Goal: Task Accomplishment & Management: Complete application form

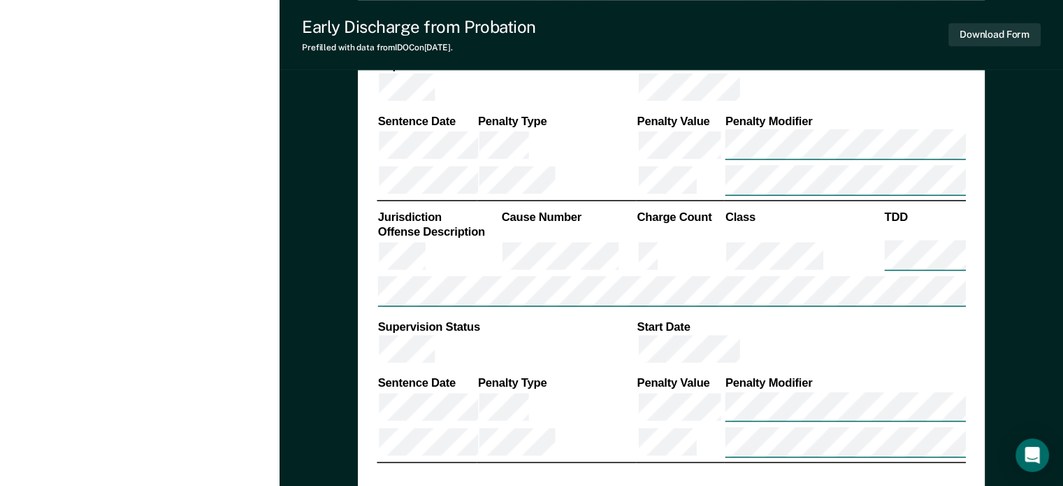
scroll to position [1328, 0]
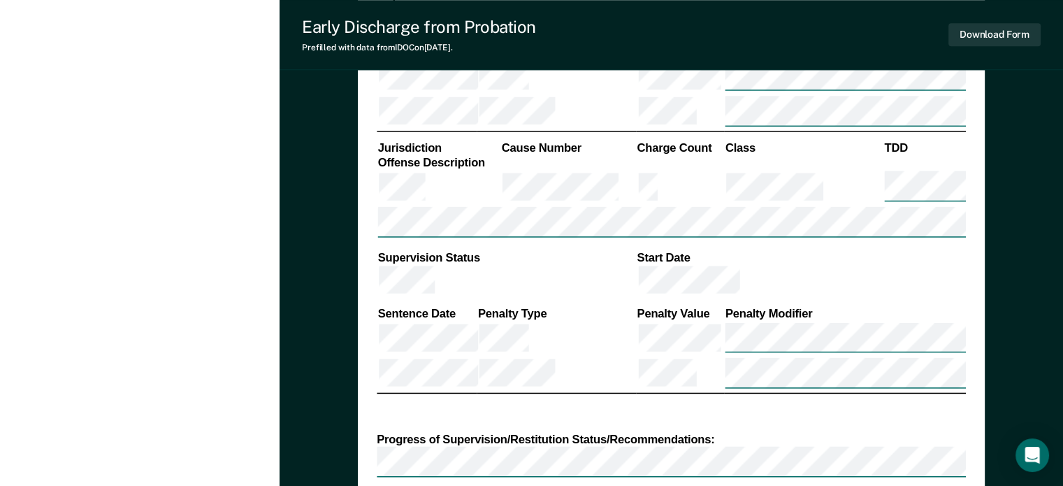
type textarea "x"
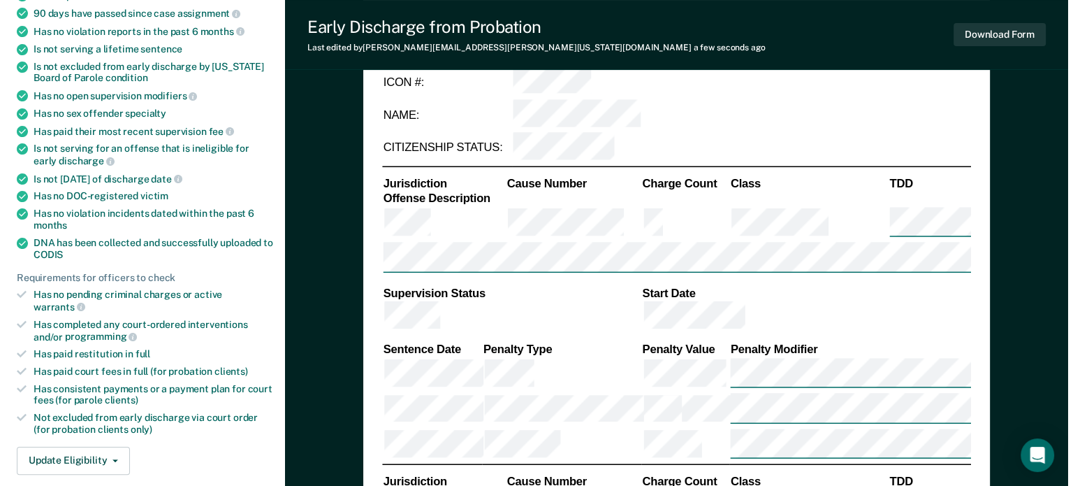
scroll to position [0, 0]
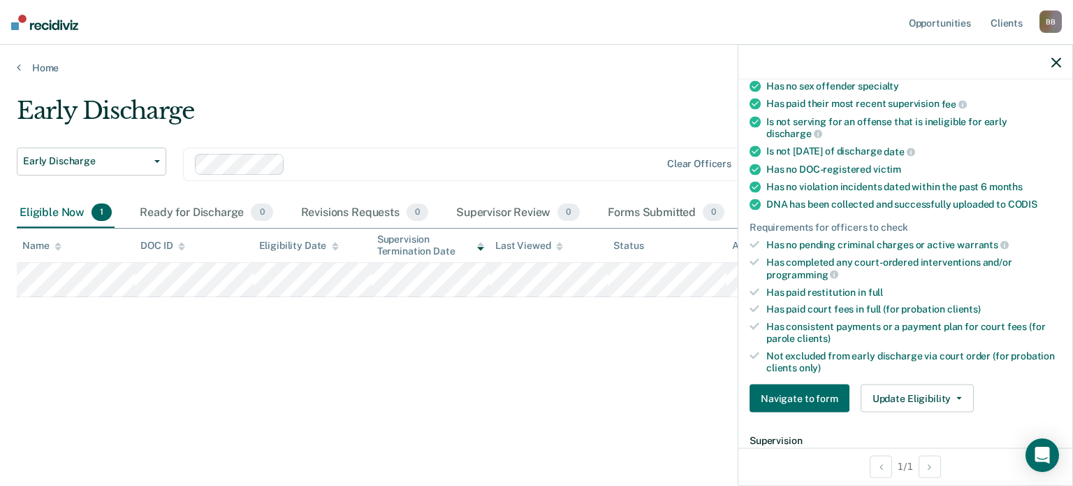
scroll to position [349, 0]
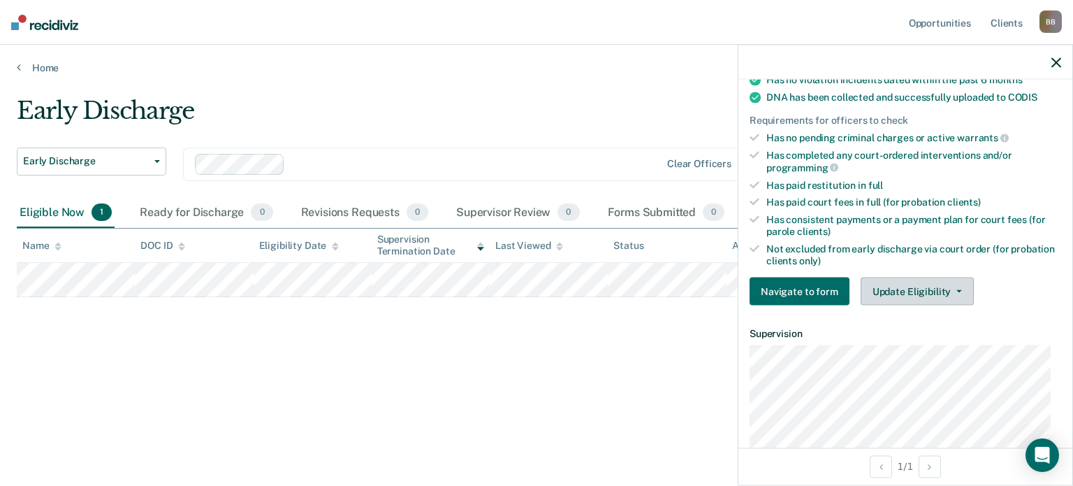
click at [957, 290] on icon "button" at bounding box center [960, 291] width 6 height 3
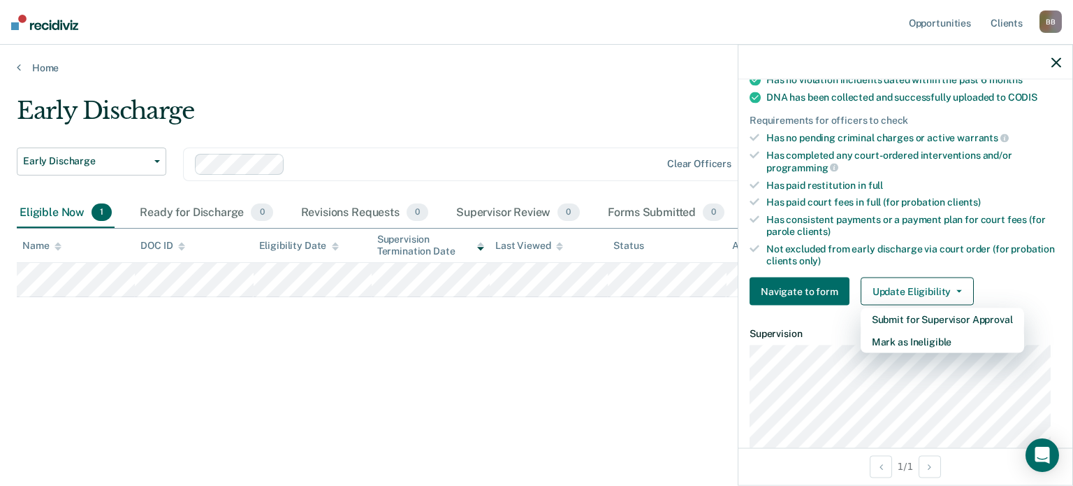
drag, startPoint x: 665, startPoint y: 386, endPoint x: 766, endPoint y: 310, distance: 126.2
click at [665, 386] on div "Early Discharge Early Discharge Early Discharge Clear officers Eligible Now 1 R…" at bounding box center [537, 260] width 1040 height 329
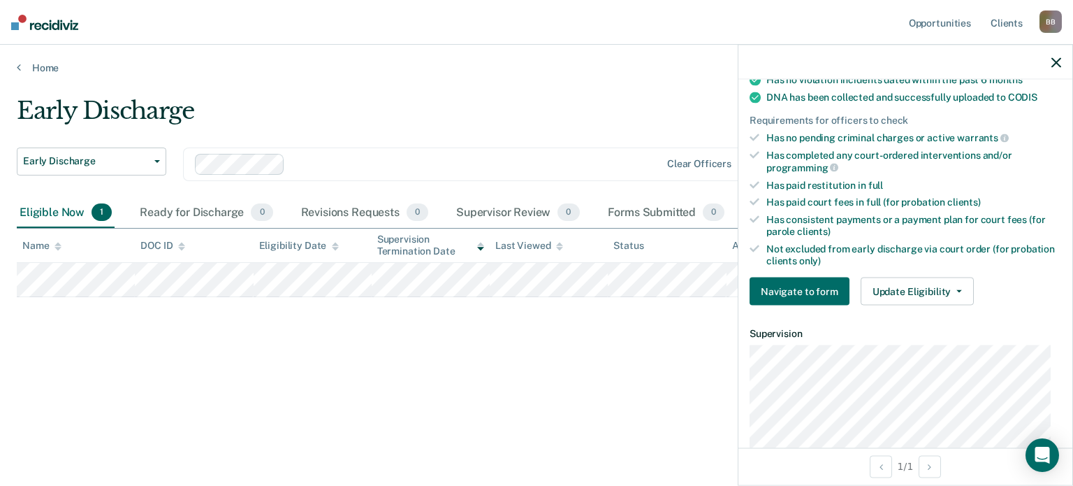
click at [1061, 50] on div at bounding box center [906, 62] width 334 height 35
click at [1059, 66] on icon "button" at bounding box center [1057, 62] width 10 height 10
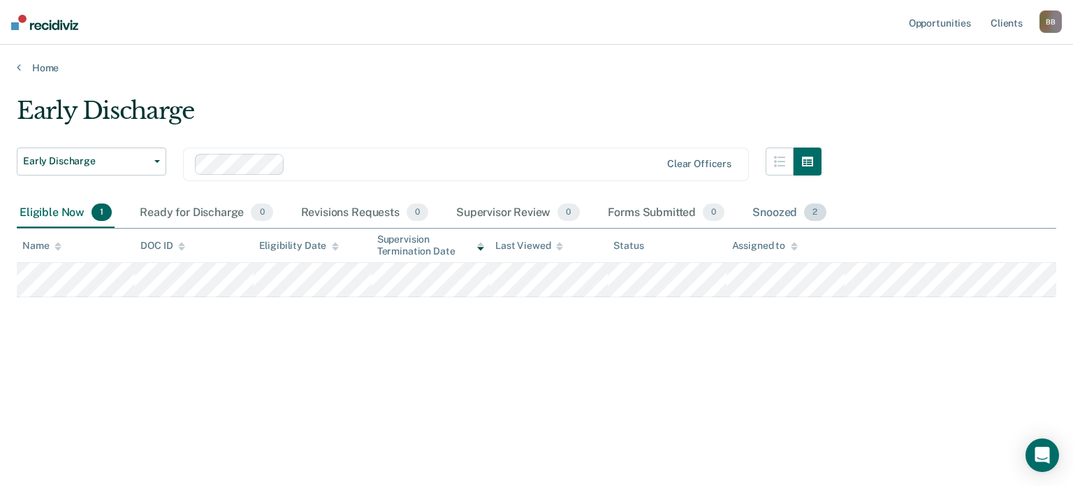
click at [769, 212] on div "Snoozed 2" at bounding box center [789, 213] width 79 height 31
